Goal: Information Seeking & Learning: Check status

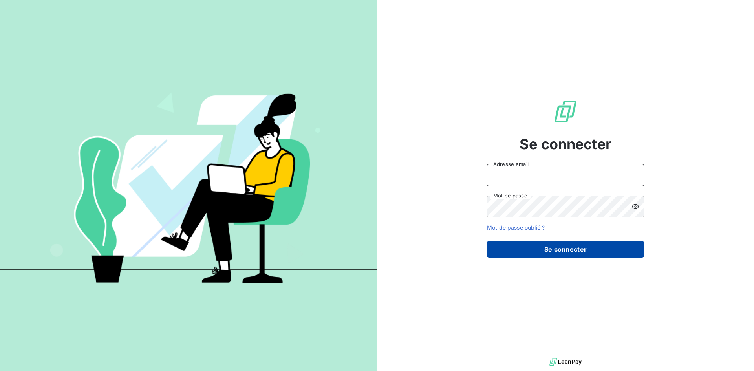
type input "laurent.maurice@equilibre-france-ergonomie.fr"
click at [555, 246] on button "Se connecter" at bounding box center [565, 249] width 157 height 16
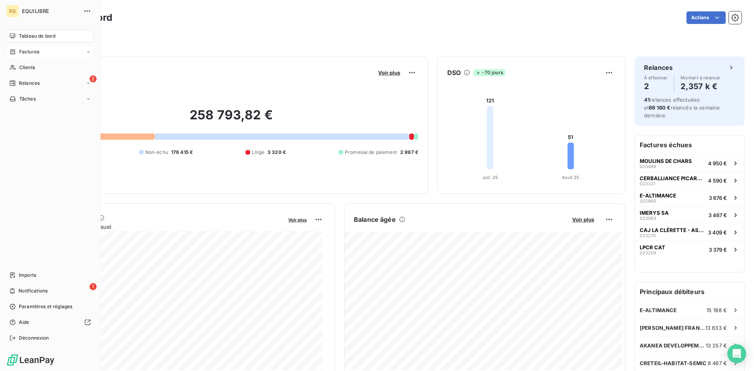
click at [33, 52] on span "Factures" at bounding box center [29, 51] width 20 height 7
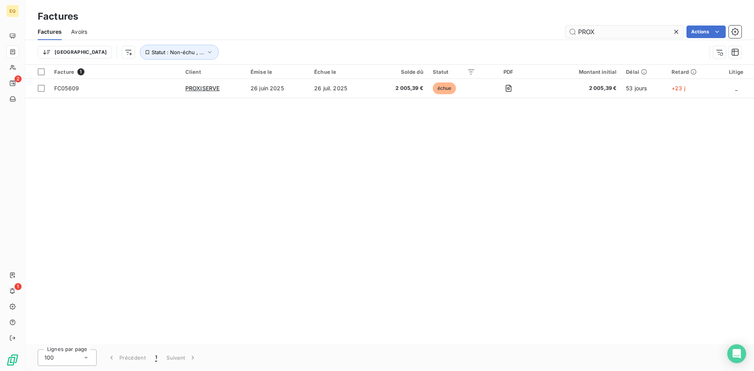
click at [621, 32] on input "PROX" at bounding box center [624, 32] width 118 height 13
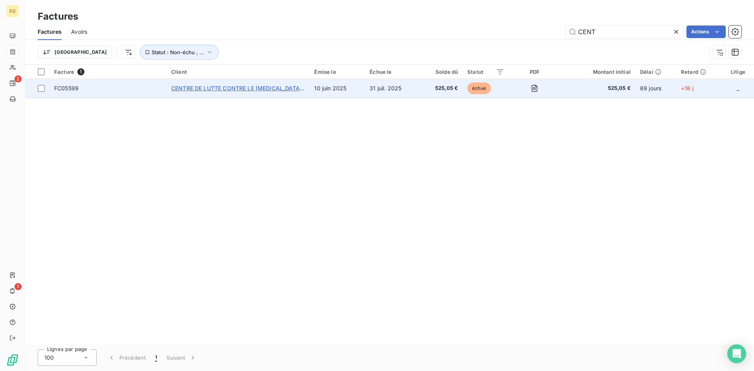
type input "CENT"
click at [238, 88] on span "CENTRE DE LUTTE CONTRE LE [MEDICAL_DATA] JEAN" at bounding box center [244, 88] width 147 height 7
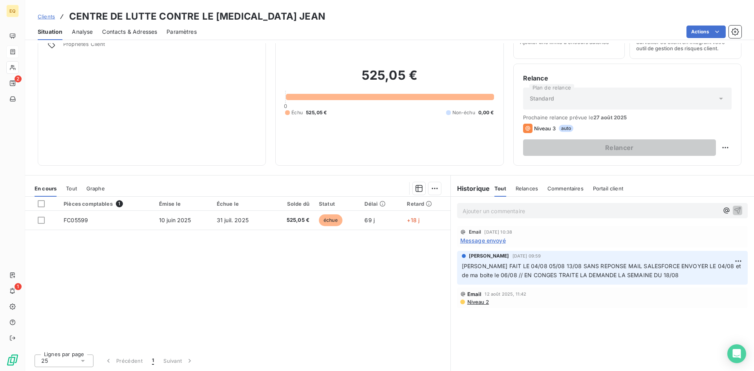
scroll to position [40, 0]
click at [536, 207] on p "Ajouter un commentaire ﻿" at bounding box center [590, 211] width 256 height 10
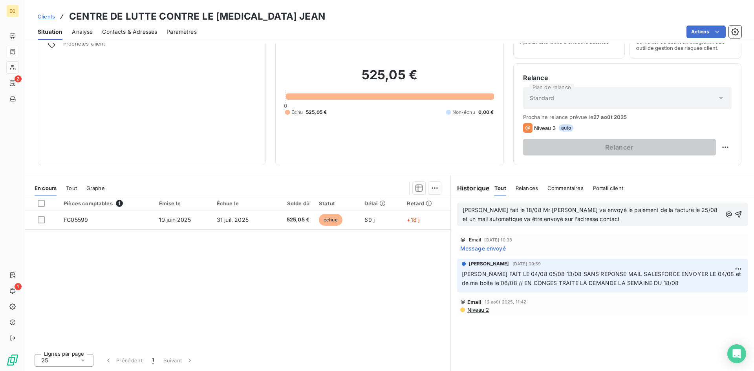
click at [597, 218] on p "[PERSON_NAME] fait le 18/08 Mr [PERSON_NAME] va envoyé le paiement de la factur…" at bounding box center [591, 215] width 259 height 18
click at [568, 218] on span "[PERSON_NAME] fait le 18/08 Mr [PERSON_NAME] va envoyé le paiement de la factur…" at bounding box center [590, 214] width 257 height 16
click at [604, 217] on p "[PERSON_NAME] fait le 18/08 Mr [PERSON_NAME] va envoyé le paiement de la factur…" at bounding box center [591, 215] width 259 height 18
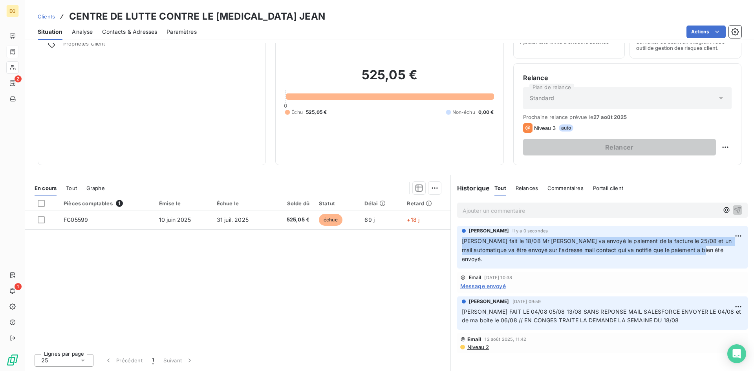
drag, startPoint x: 458, startPoint y: 240, endPoint x: 689, endPoint y: 256, distance: 231.3
click at [689, 256] on div "[PERSON_NAME] il y a 0 secondes [PERSON_NAME] fait le 18/08 Mr [PERSON_NAME] va…" at bounding box center [602, 247] width 290 height 43
copy span "[PERSON_NAME] fait le 18/08 Mr [PERSON_NAME] va envoyé le paiement de la factur…"
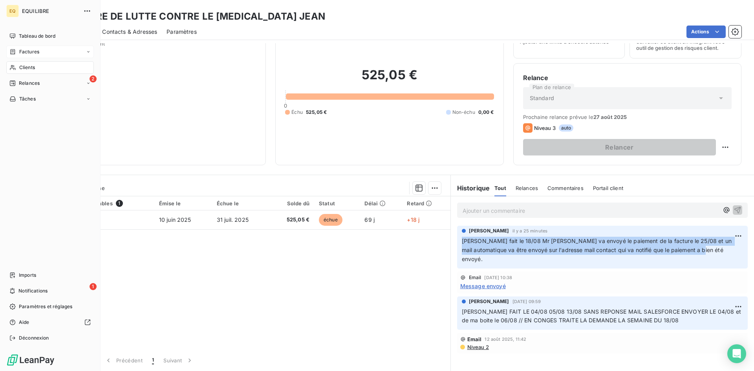
click at [30, 66] on span "Clients" at bounding box center [27, 67] width 16 height 7
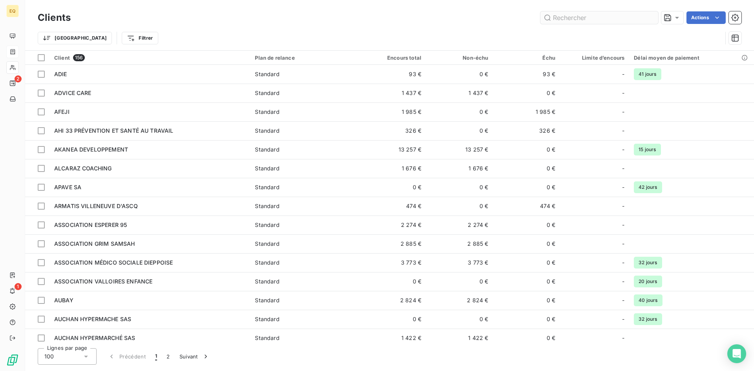
click at [586, 18] on input "text" at bounding box center [599, 17] width 118 height 13
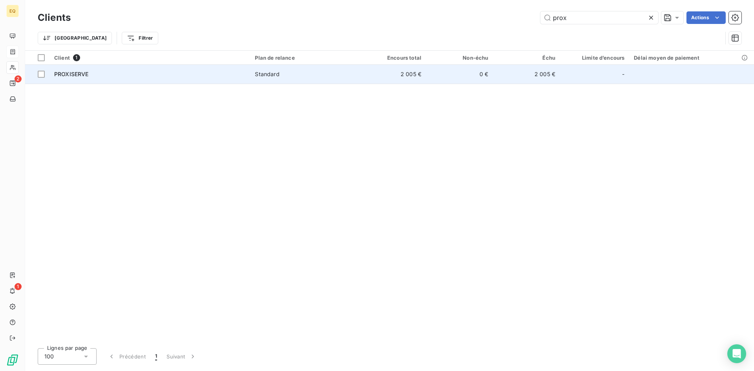
type input "prox"
click at [197, 80] on td "PROXISERVE" at bounding box center [149, 74] width 201 height 19
